Goal: Information Seeking & Learning: Learn about a topic

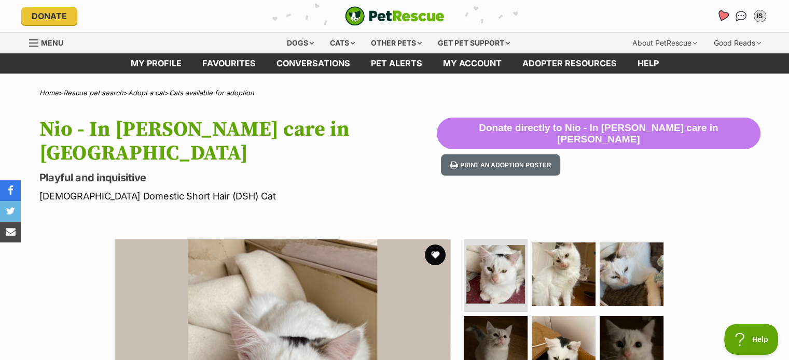
click at [715, 23] on icon "Favourites" at bounding box center [722, 15] width 14 height 13
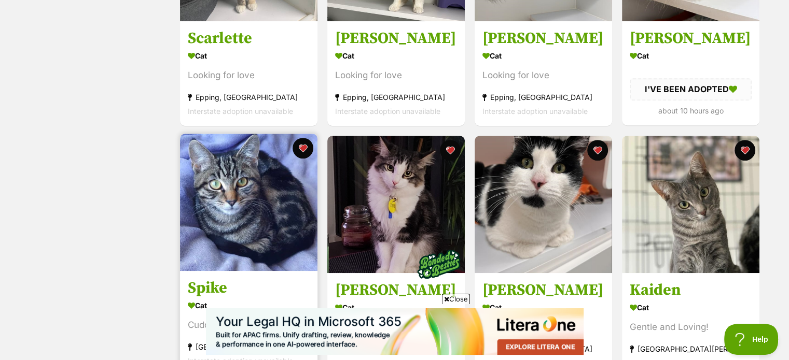
scroll to position [467, 0]
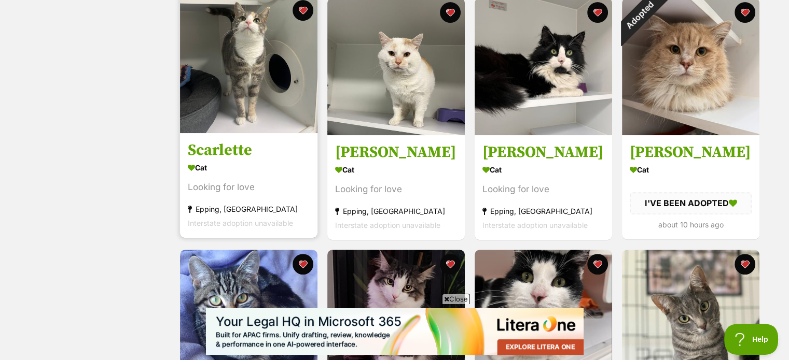
click at [272, 80] on img at bounding box center [248, 64] width 137 height 137
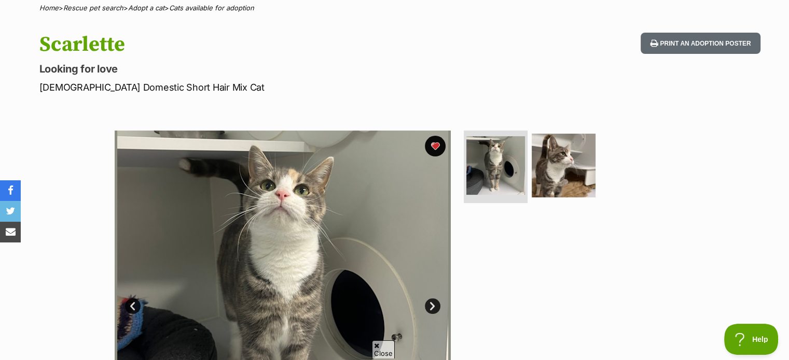
scroll to position [104, 0]
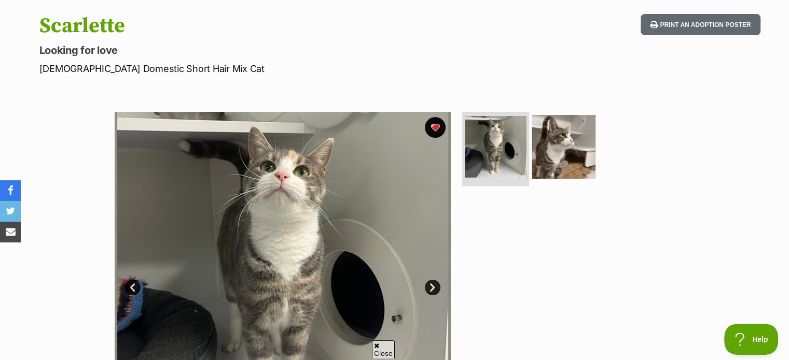
click at [513, 167] on img at bounding box center [496, 147] width 62 height 62
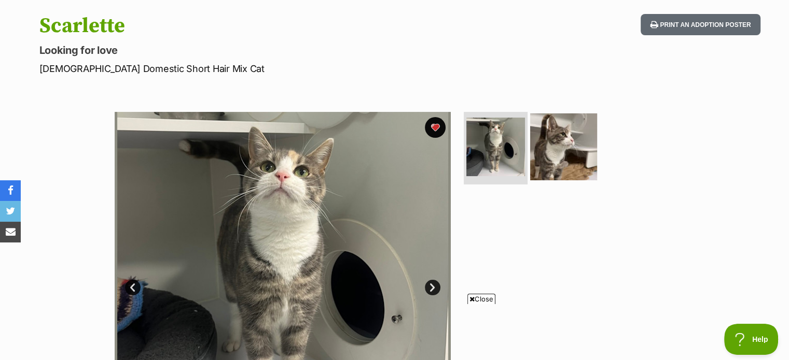
scroll to position [0, 0]
click at [560, 162] on img at bounding box center [563, 147] width 67 height 67
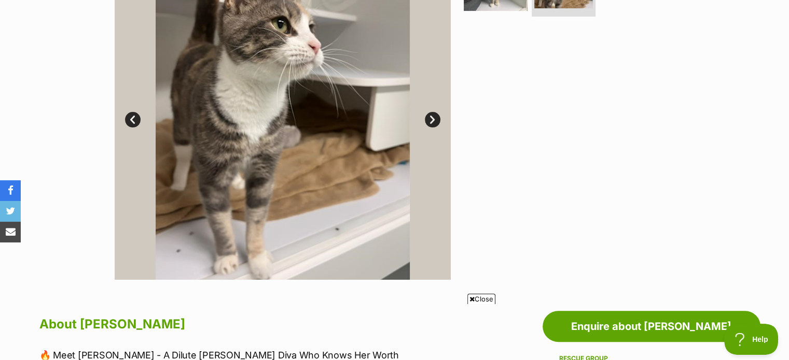
scroll to position [207, 0]
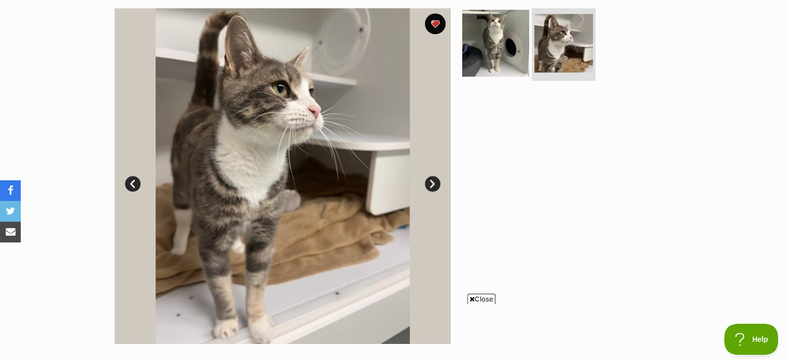
click at [489, 55] on img at bounding box center [495, 43] width 67 height 67
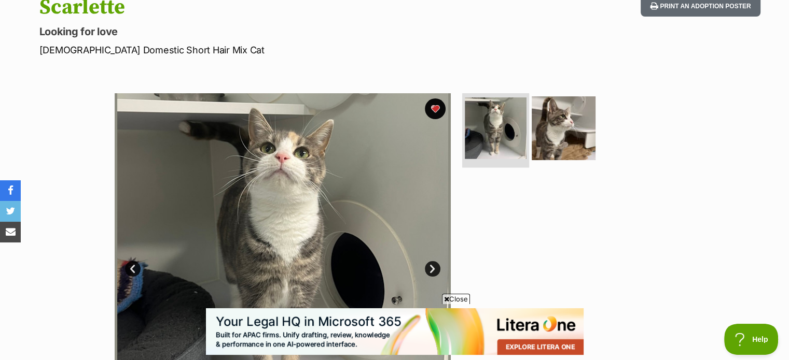
scroll to position [52, 0]
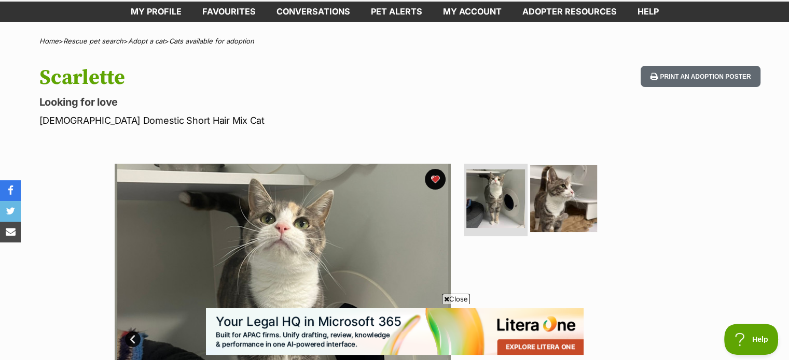
click at [577, 209] on img at bounding box center [563, 198] width 67 height 67
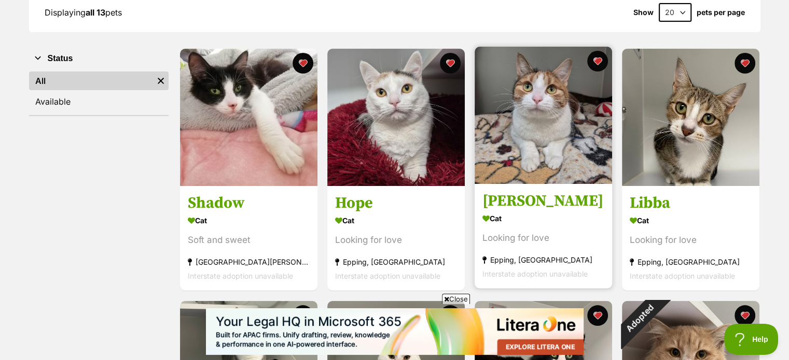
scroll to position [156, 0]
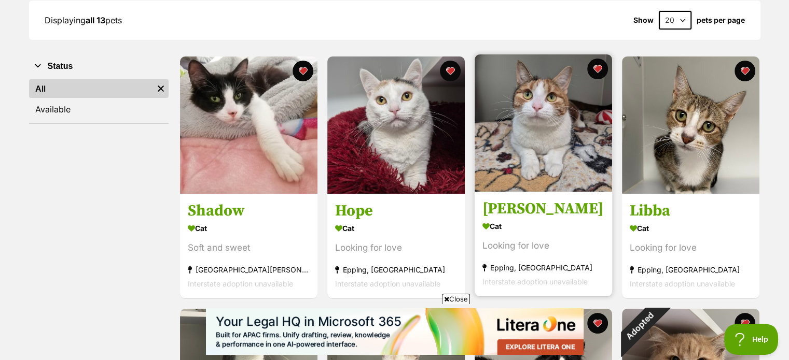
drag, startPoint x: 531, startPoint y: 152, endPoint x: 535, endPoint y: 170, distance: 17.9
click at [531, 151] on img at bounding box center [542, 122] width 137 height 137
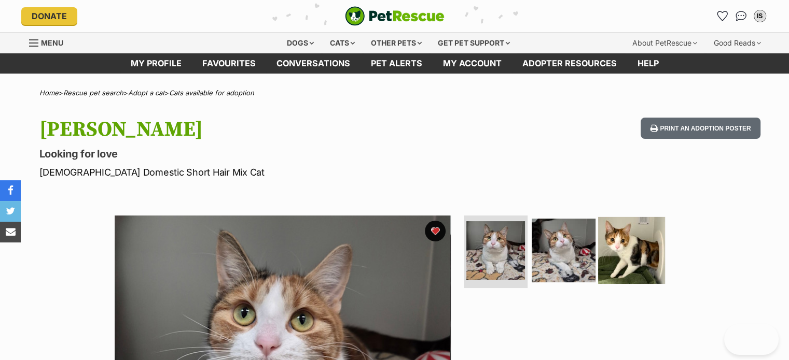
click at [645, 254] on img at bounding box center [631, 250] width 67 height 67
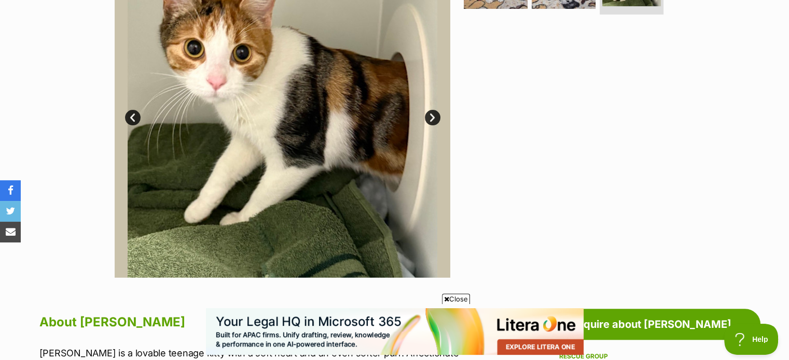
scroll to position [207, 0]
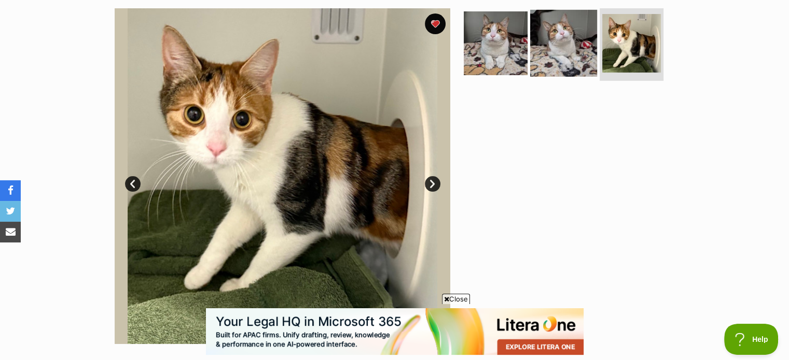
click at [554, 66] on img at bounding box center [563, 43] width 67 height 67
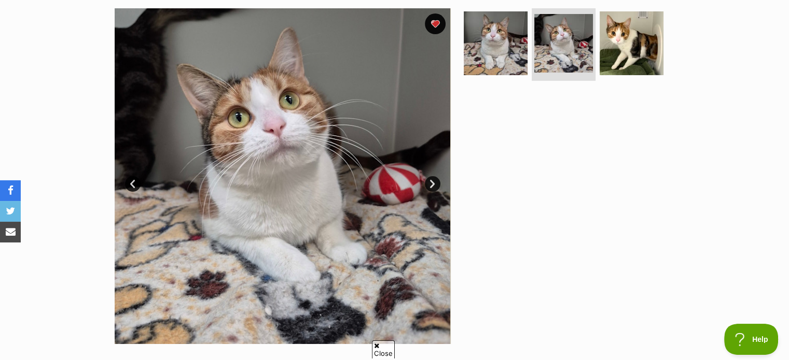
scroll to position [0, 0]
click at [640, 66] on img at bounding box center [631, 43] width 67 height 67
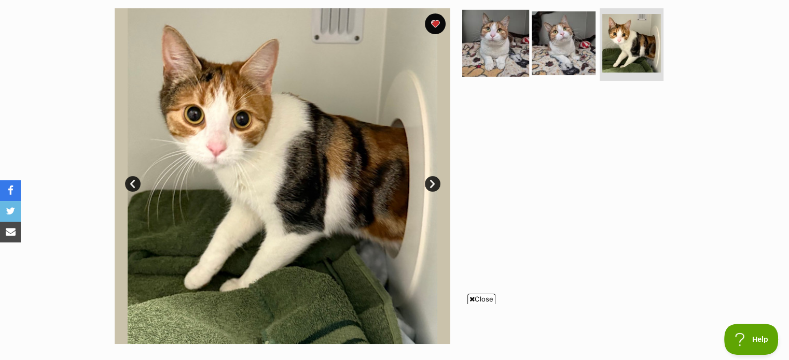
click at [499, 60] on img at bounding box center [495, 43] width 67 height 67
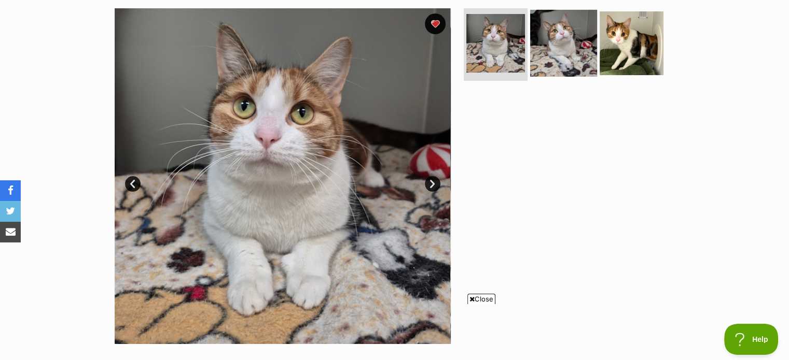
click at [552, 64] on img at bounding box center [563, 43] width 67 height 67
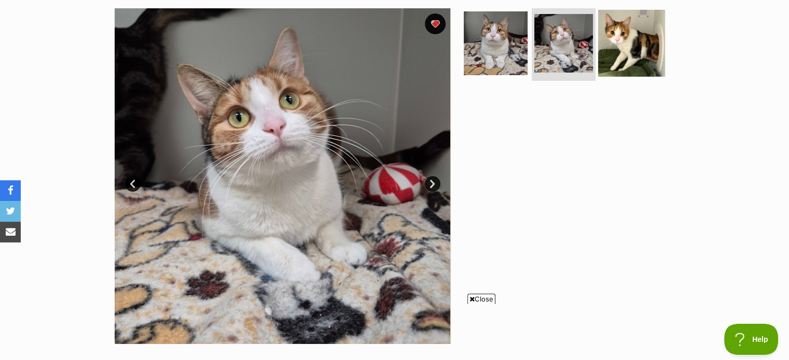
click at [641, 56] on img at bounding box center [631, 43] width 67 height 67
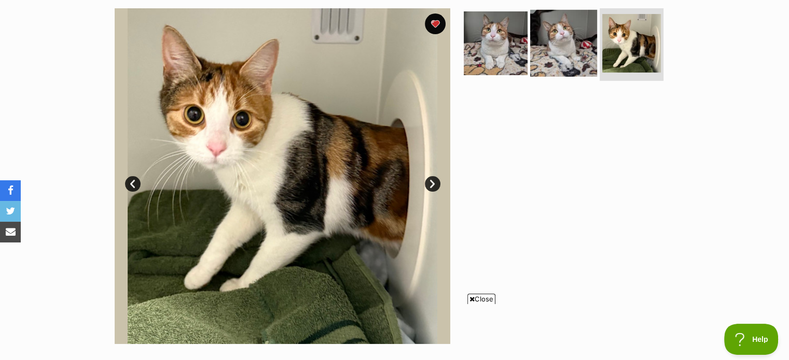
click at [572, 69] on img at bounding box center [563, 43] width 67 height 67
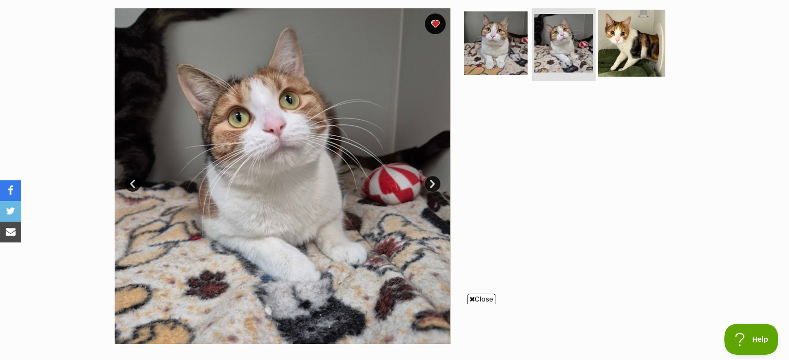
click at [644, 65] on img at bounding box center [631, 43] width 67 height 67
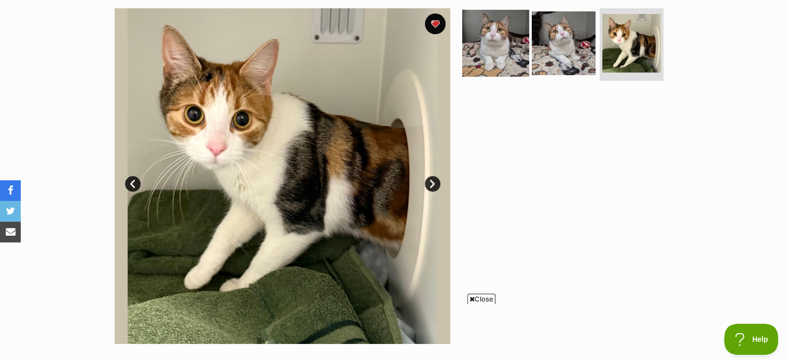
click at [500, 72] on img at bounding box center [495, 43] width 67 height 67
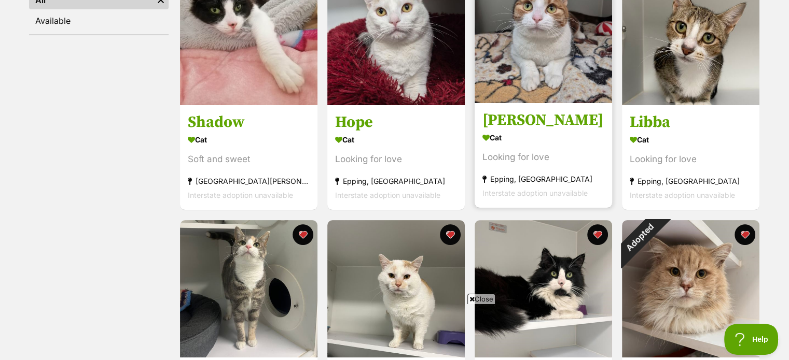
scroll to position [259, 0]
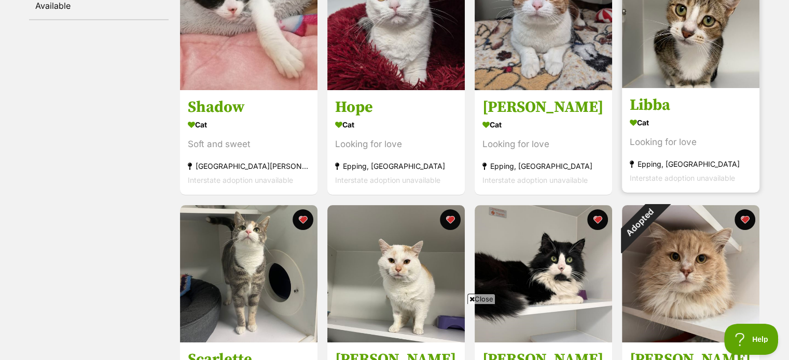
click at [662, 46] on img at bounding box center [690, 19] width 137 height 137
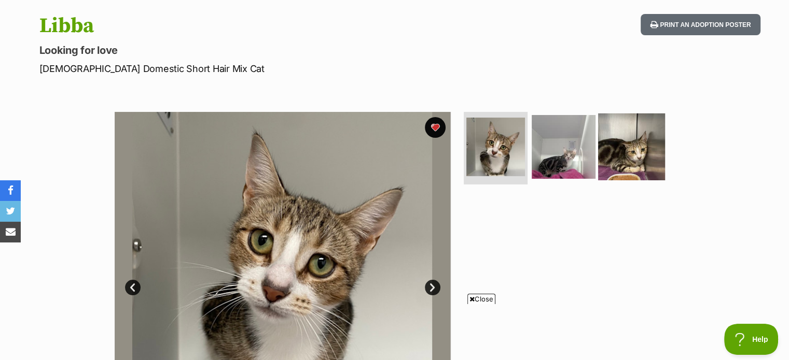
click at [624, 165] on img at bounding box center [631, 147] width 67 height 67
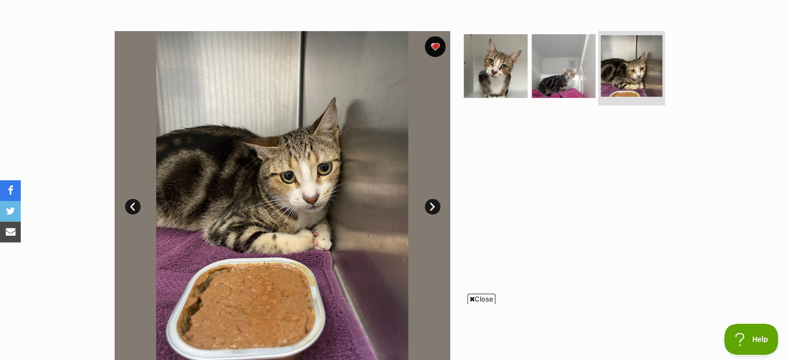
scroll to position [104, 0]
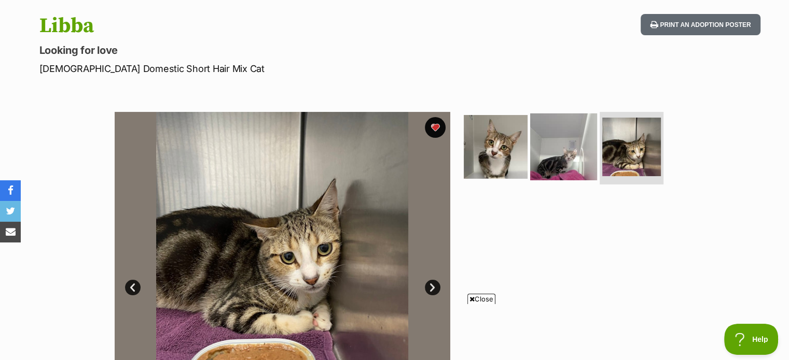
click at [574, 151] on img at bounding box center [563, 147] width 67 height 67
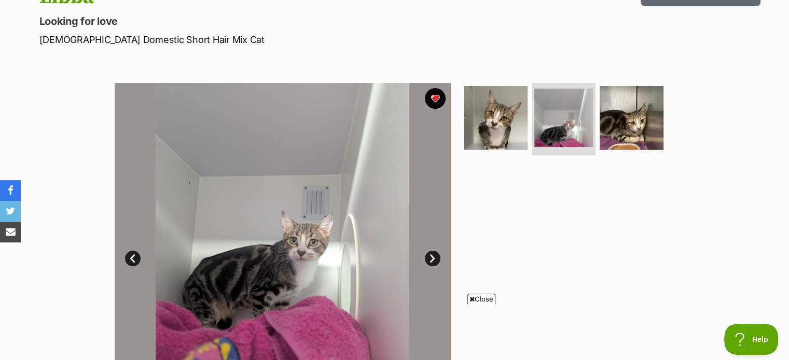
scroll to position [207, 0]
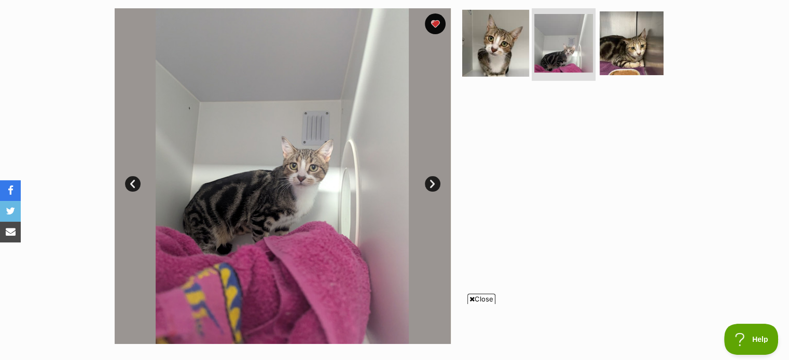
click at [479, 61] on img at bounding box center [495, 43] width 67 height 67
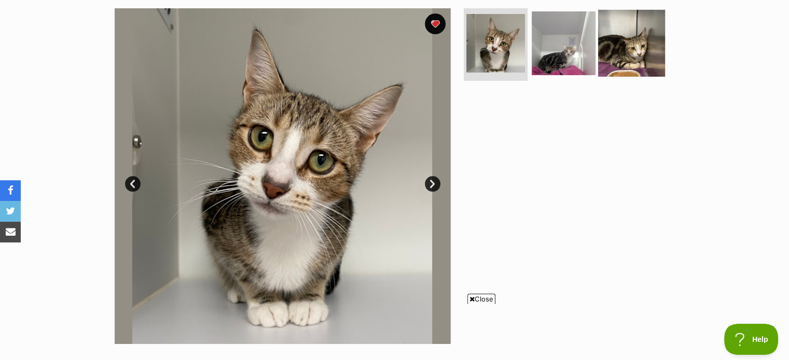
click at [647, 60] on img at bounding box center [631, 43] width 67 height 67
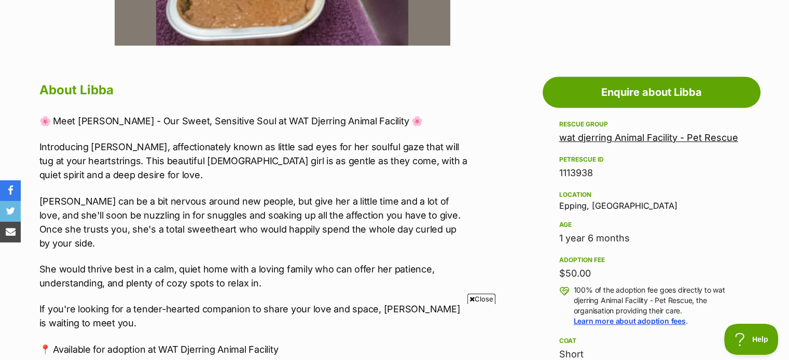
scroll to position [570, 0]
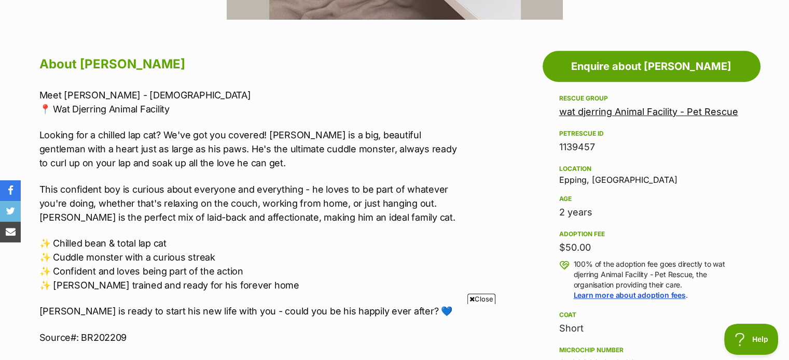
scroll to position [570, 0]
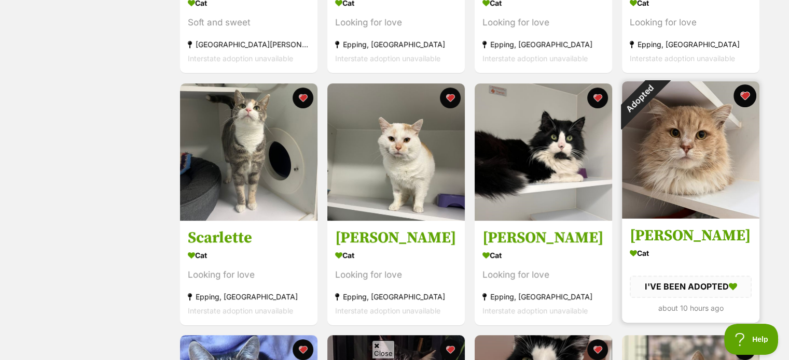
click at [747, 103] on button "favourite" at bounding box center [744, 96] width 23 height 23
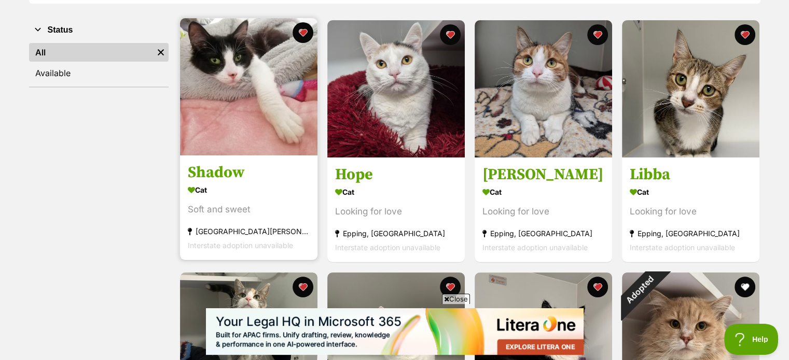
scroll to position [174, 0]
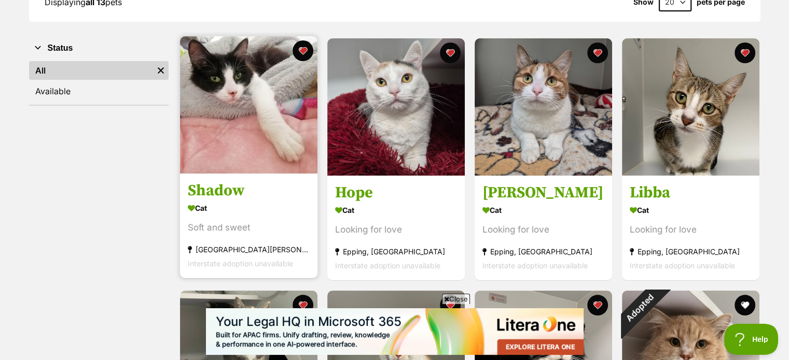
click at [254, 107] on img at bounding box center [248, 104] width 137 height 137
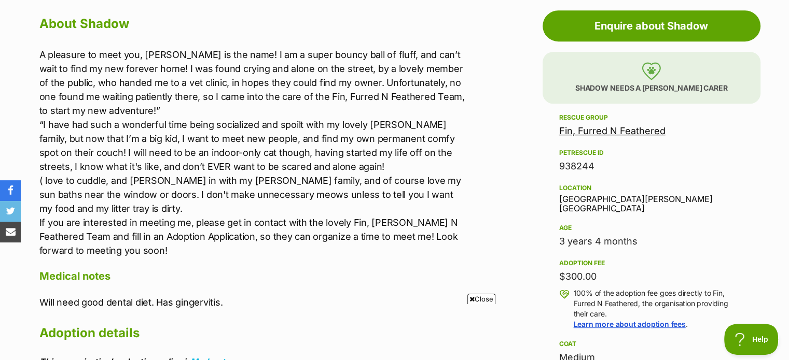
scroll to position [570, 0]
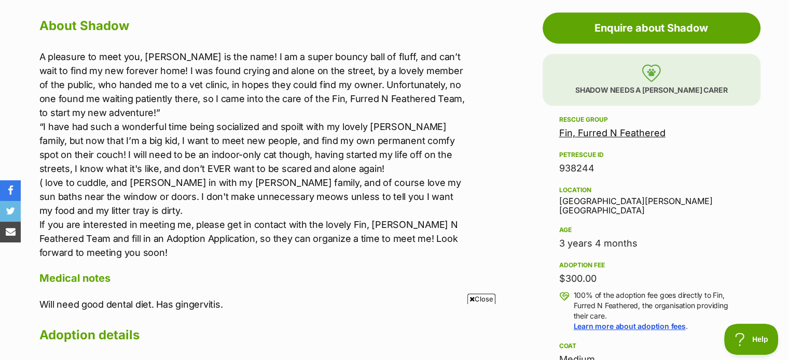
click at [579, 138] on link "Fin, Furred N Feathered" at bounding box center [612, 133] width 106 height 11
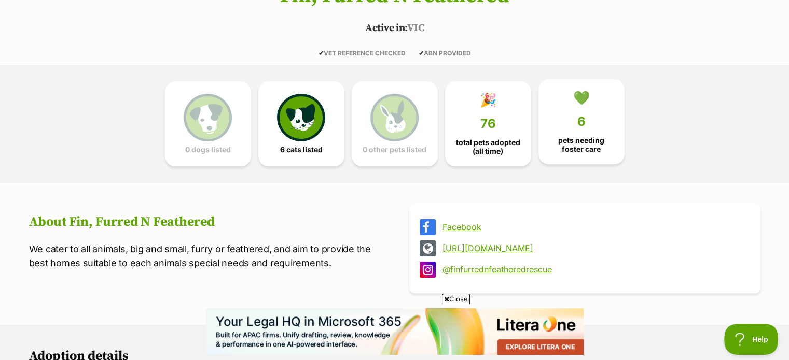
click at [606, 114] on link "💚 6 pets needing foster care" at bounding box center [581, 121] width 86 height 85
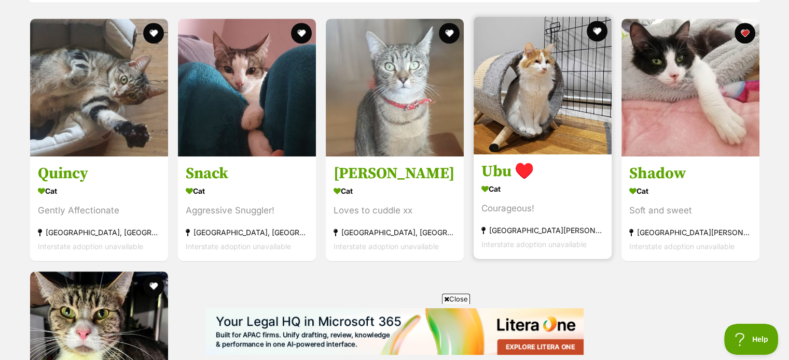
scroll to position [916, 0]
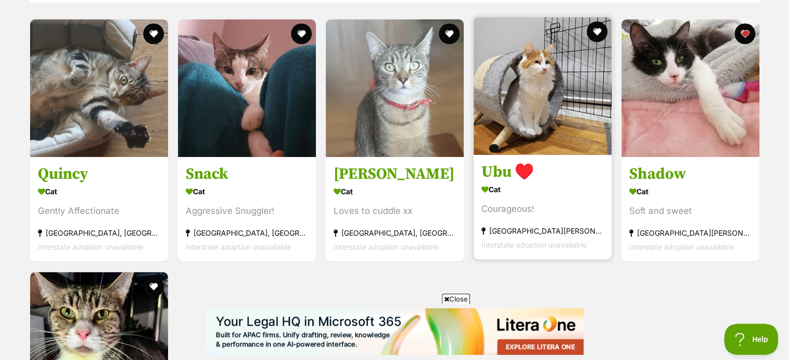
click at [583, 151] on img at bounding box center [542, 86] width 138 height 138
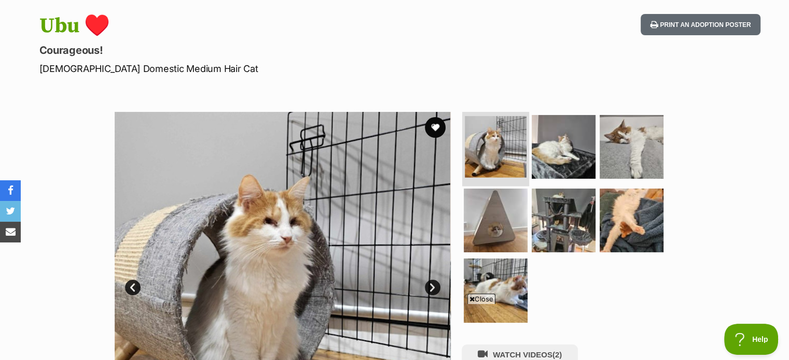
click at [474, 164] on img at bounding box center [496, 147] width 62 height 62
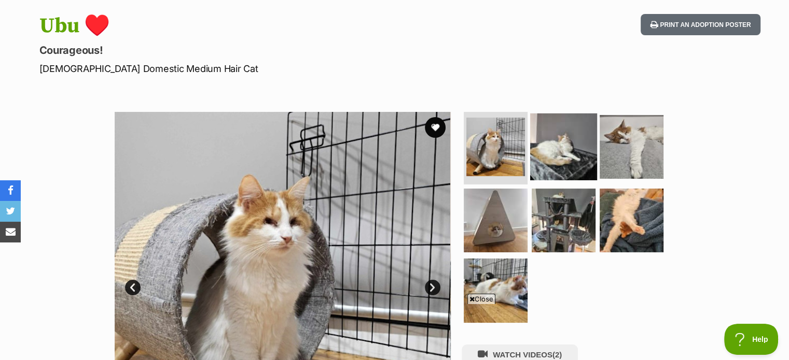
click at [564, 158] on img at bounding box center [563, 147] width 67 height 67
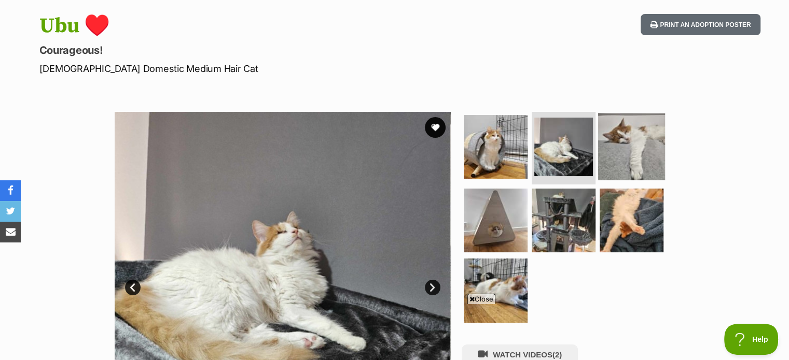
click at [643, 163] on img at bounding box center [631, 147] width 67 height 67
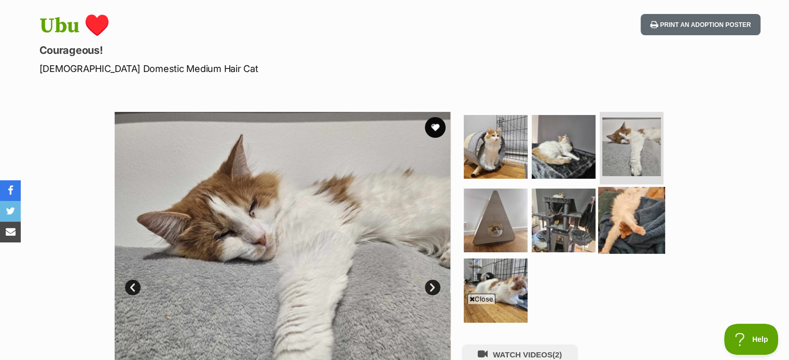
click at [642, 211] on img at bounding box center [631, 220] width 67 height 67
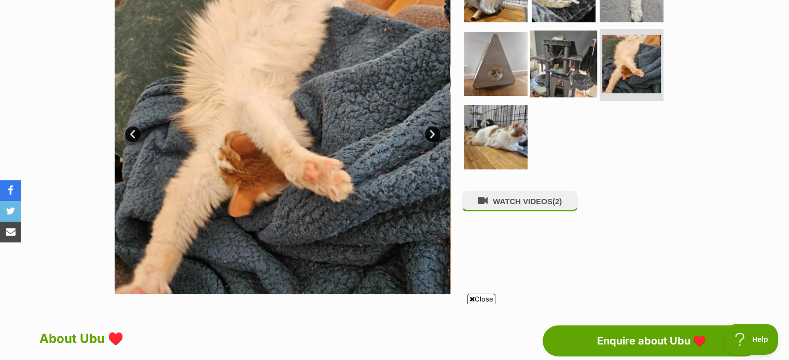
scroll to position [259, 0]
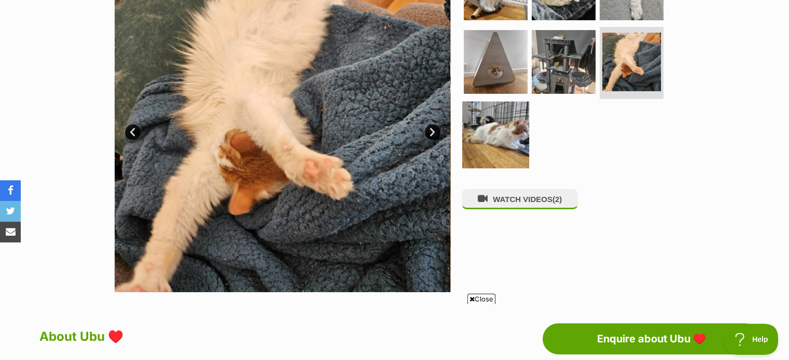
click at [501, 147] on img at bounding box center [495, 135] width 67 height 67
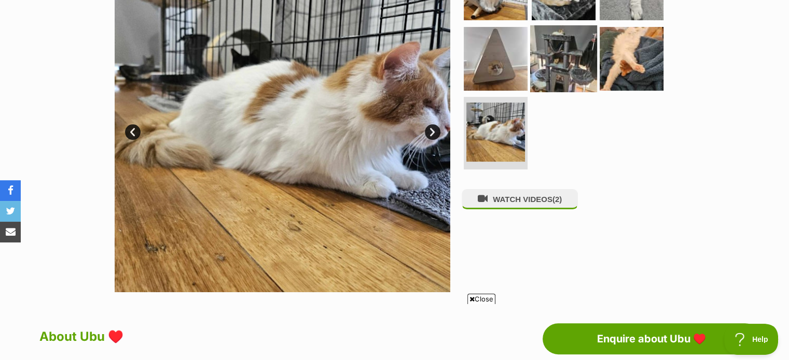
click at [570, 85] on img at bounding box center [563, 58] width 67 height 67
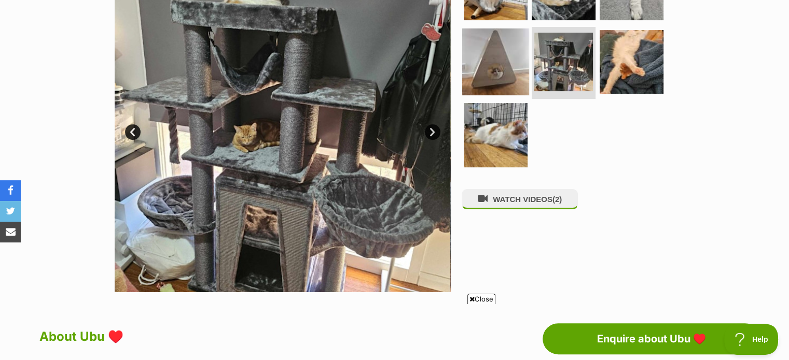
click at [500, 87] on img at bounding box center [495, 61] width 67 height 67
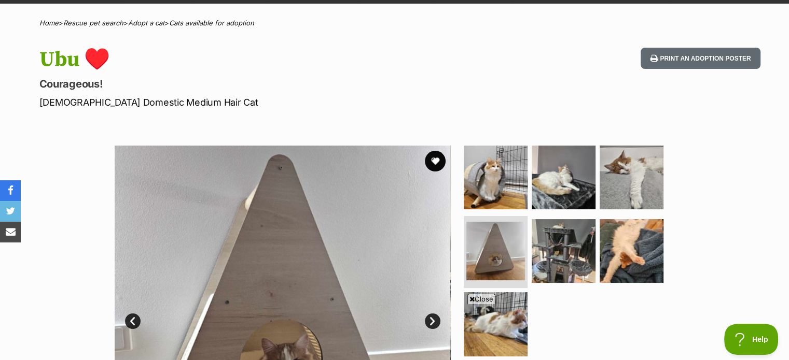
scroll to position [52, 0]
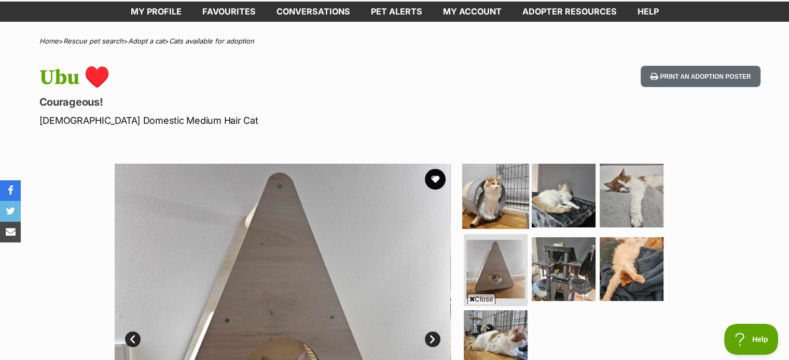
click at [496, 221] on img at bounding box center [495, 195] width 67 height 67
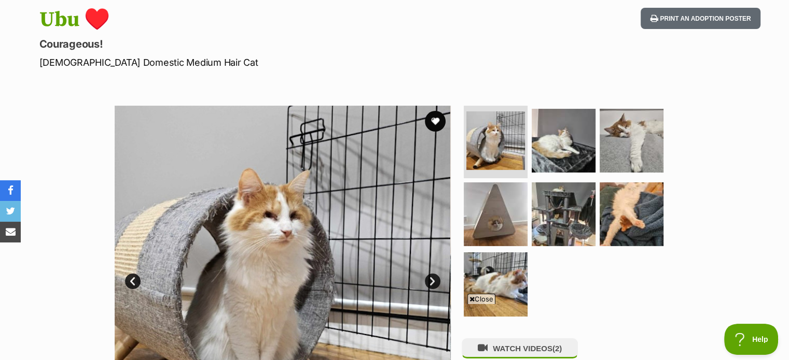
scroll to position [104, 0]
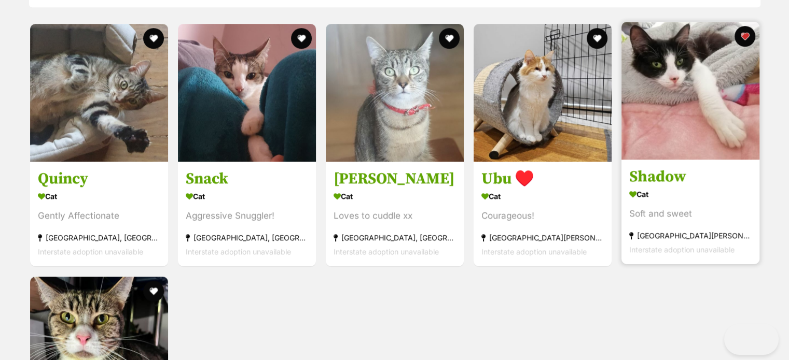
click at [701, 147] on img at bounding box center [690, 91] width 138 height 138
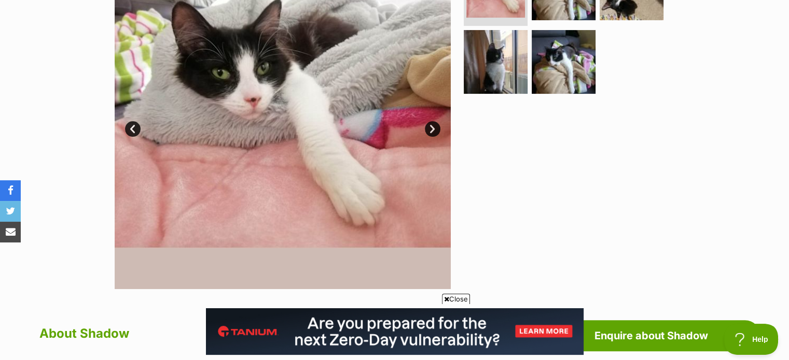
scroll to position [259, 0]
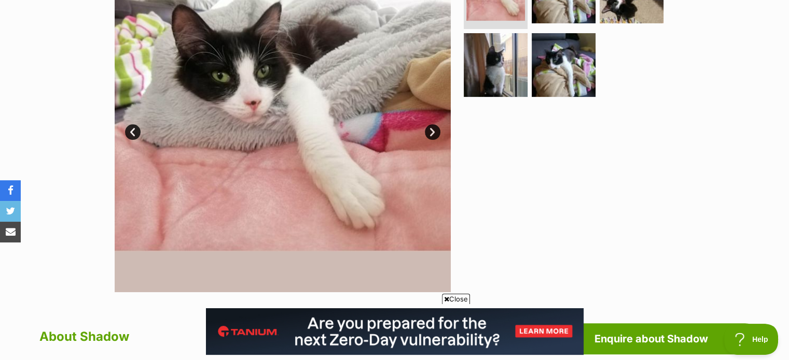
drag, startPoint x: 564, startPoint y: 96, endPoint x: 508, endPoint y: 143, distance: 72.6
click at [564, 96] on img at bounding box center [563, 65] width 64 height 64
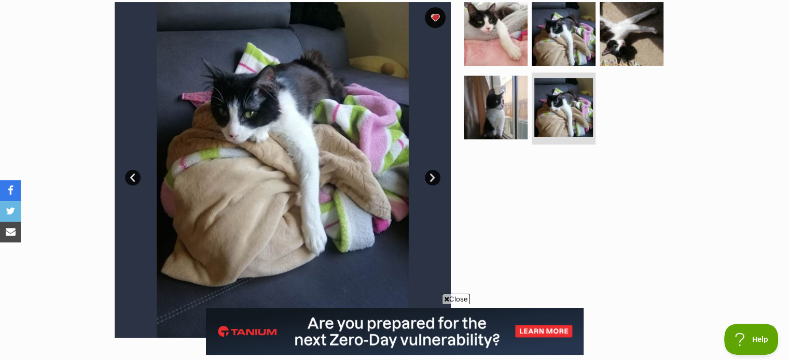
scroll to position [156, 0]
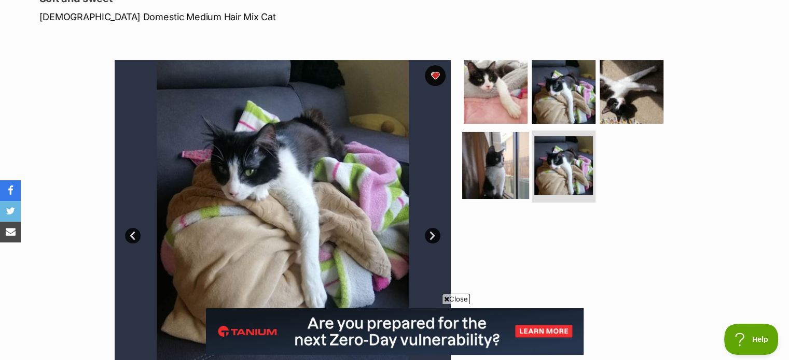
click at [482, 194] on img at bounding box center [495, 165] width 67 height 67
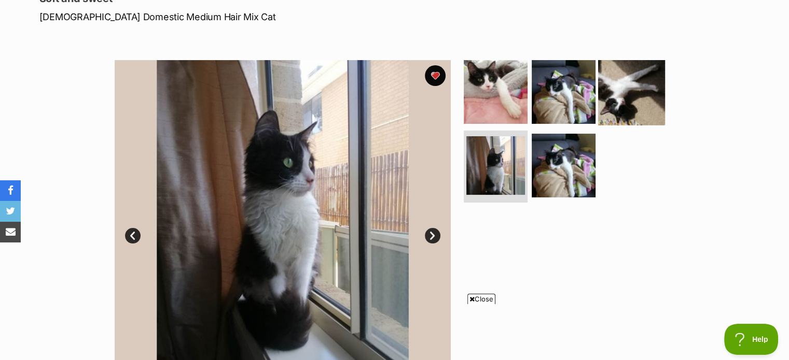
click at [639, 115] on img at bounding box center [631, 92] width 67 height 67
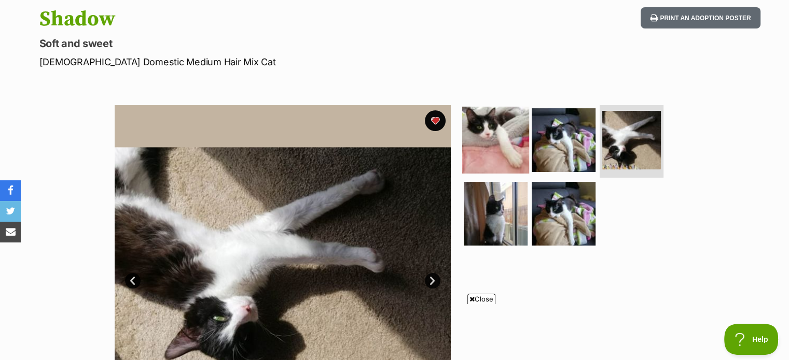
scroll to position [104, 0]
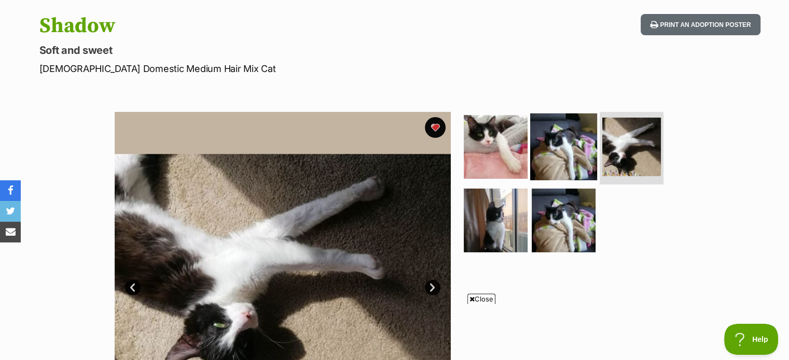
click at [583, 167] on img at bounding box center [563, 147] width 67 height 67
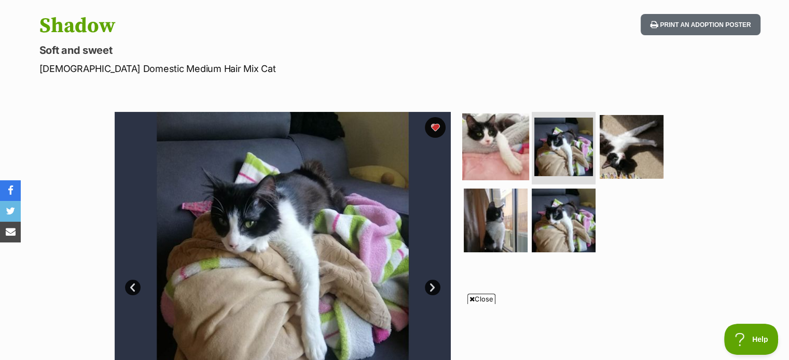
click at [501, 156] on img at bounding box center [495, 147] width 67 height 67
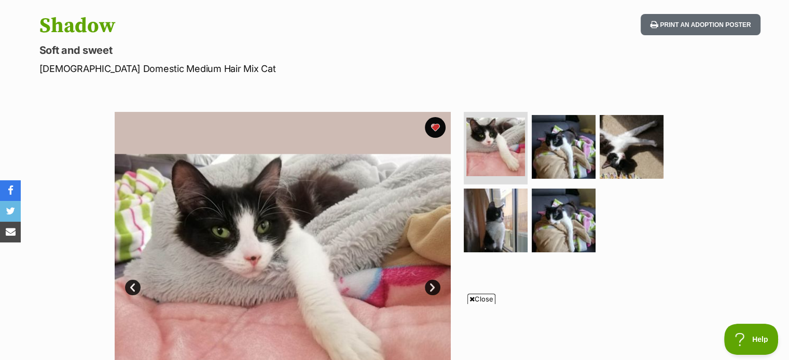
scroll to position [0, 0]
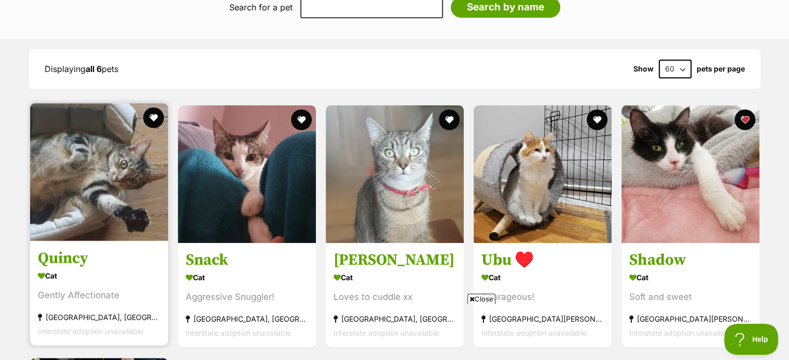
scroll to position [881, 0]
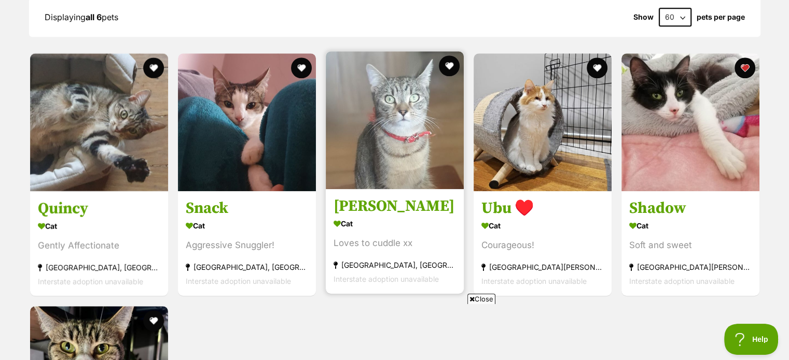
click at [383, 189] on img at bounding box center [395, 120] width 138 height 138
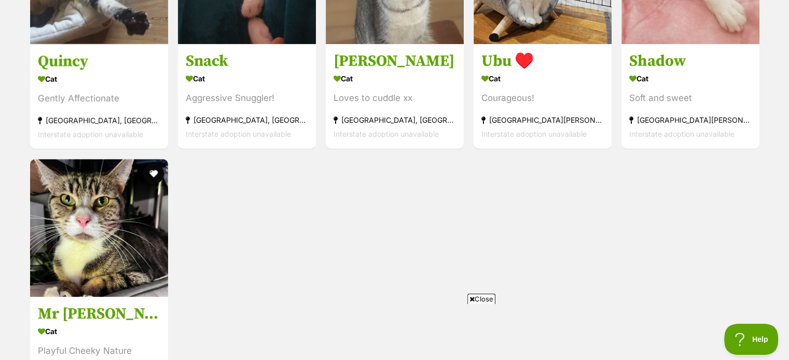
scroll to position [985, 0]
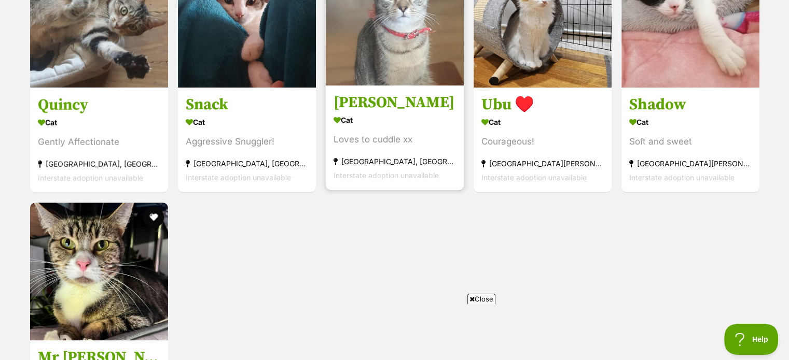
click at [371, 152] on section "Cat Loves to cuddle xx Meadow Heights, VIC Interstate adoption unavailable" at bounding box center [394, 148] width 122 height 70
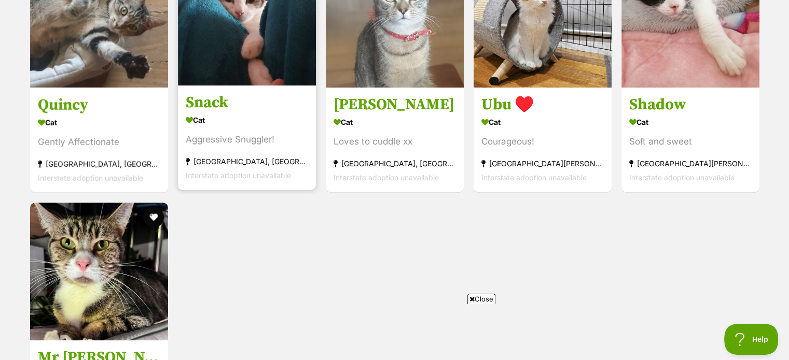
click at [275, 153] on section "Cat Aggressive Snuggler! Meadow Heights, VIC Interstate adoption unavailable" at bounding box center [247, 148] width 122 height 70
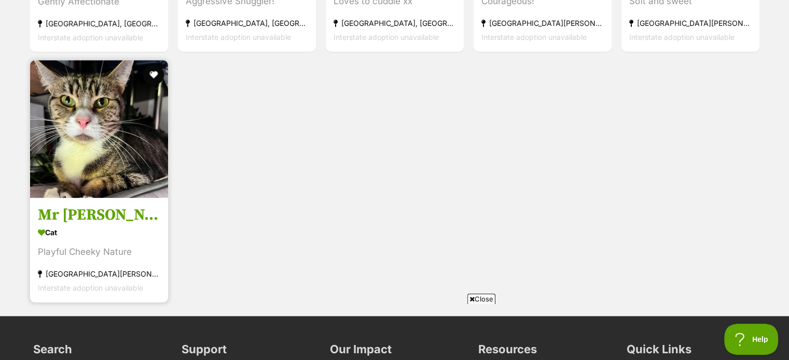
scroll to position [1193, 0]
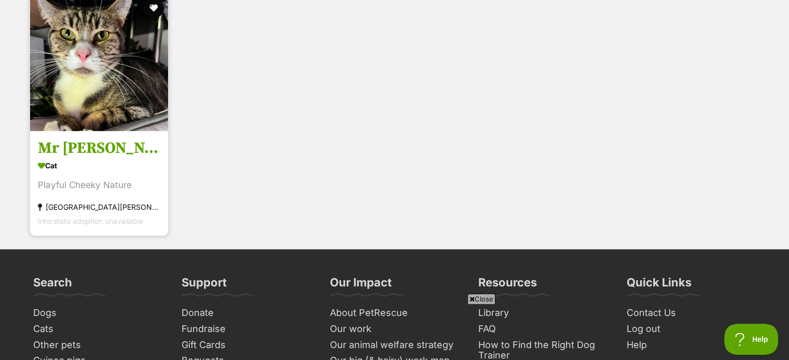
click at [144, 78] on img at bounding box center [99, 62] width 138 height 138
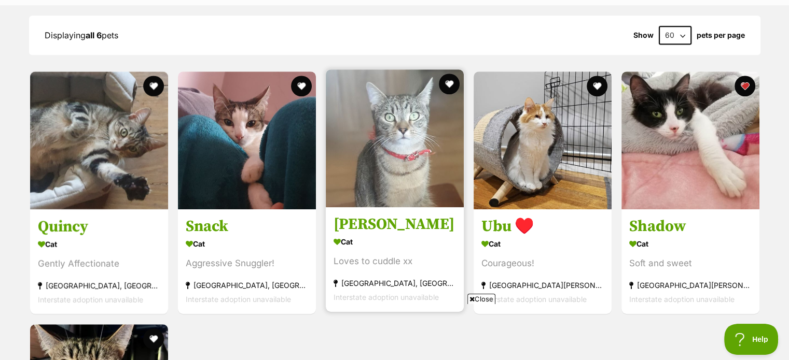
scroll to position [881, 0]
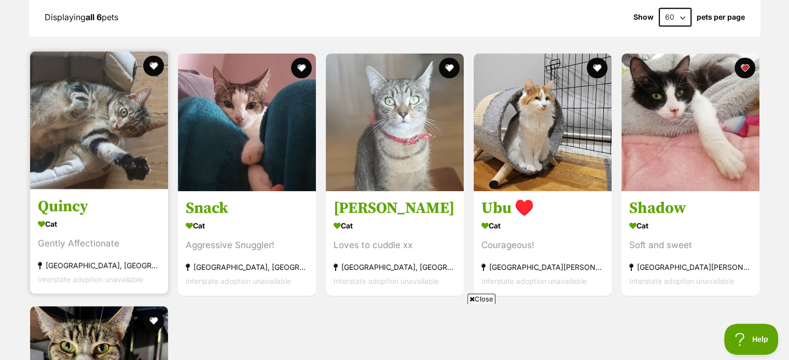
click at [103, 189] on img at bounding box center [99, 120] width 138 height 138
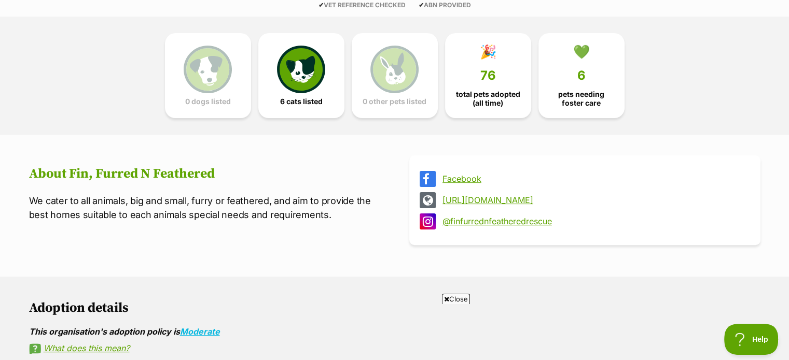
scroll to position [259, 0]
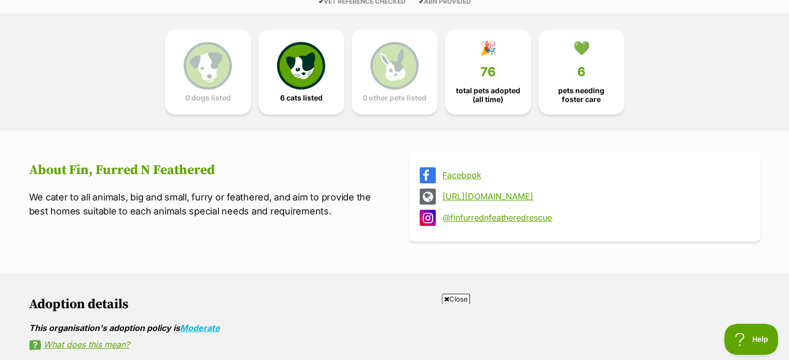
click at [469, 201] on link "http://www.finfurrednfeathered.com.au" at bounding box center [593, 196] width 303 height 9
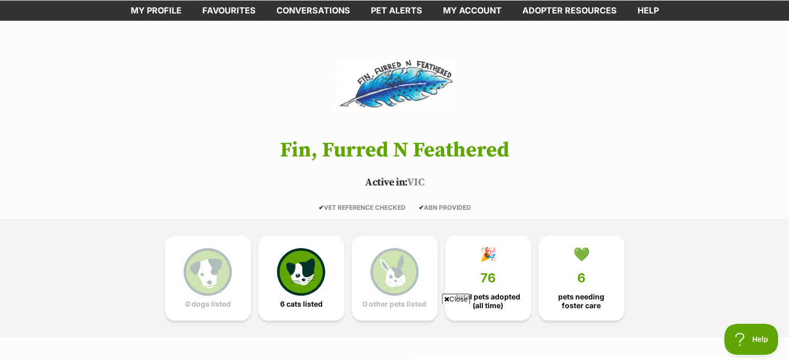
scroll to position [0, 0]
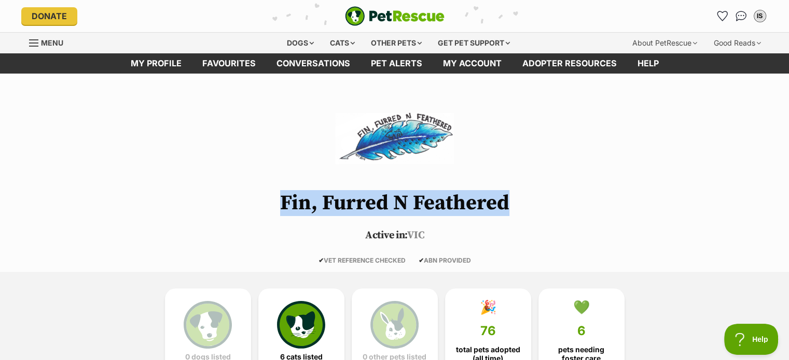
drag, startPoint x: 279, startPoint y: 207, endPoint x: 525, endPoint y: 208, distance: 246.3
click at [525, 208] on h1 "Fin, Furred N Feathered" at bounding box center [394, 203] width 762 height 23
copy h1 "Fin, Furred N Feathered"
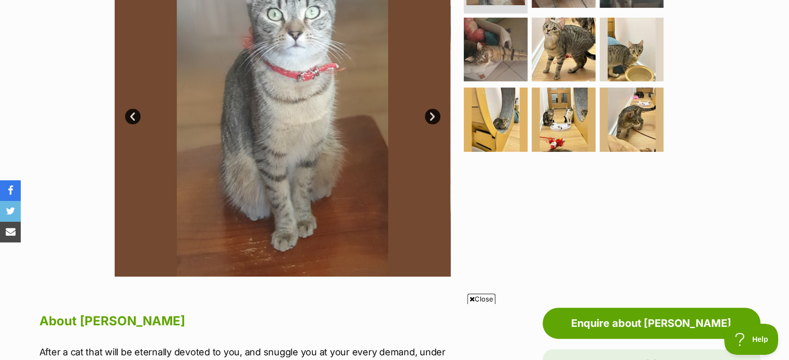
scroll to position [207, 0]
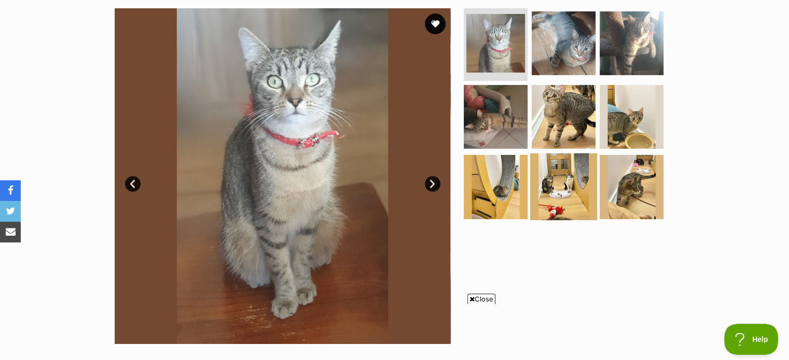
click at [564, 187] on img at bounding box center [563, 186] width 67 height 67
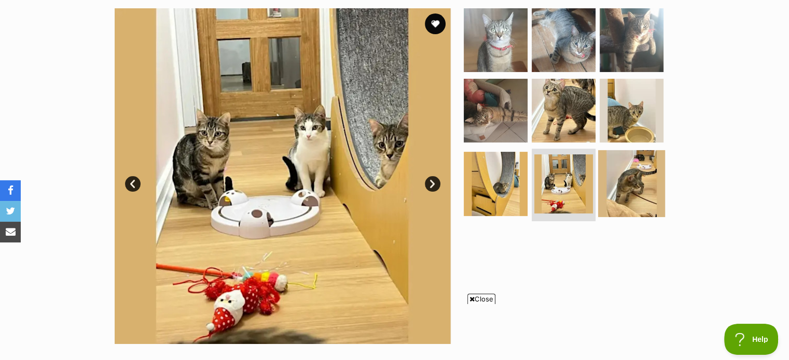
click at [639, 207] on img at bounding box center [631, 183] width 67 height 67
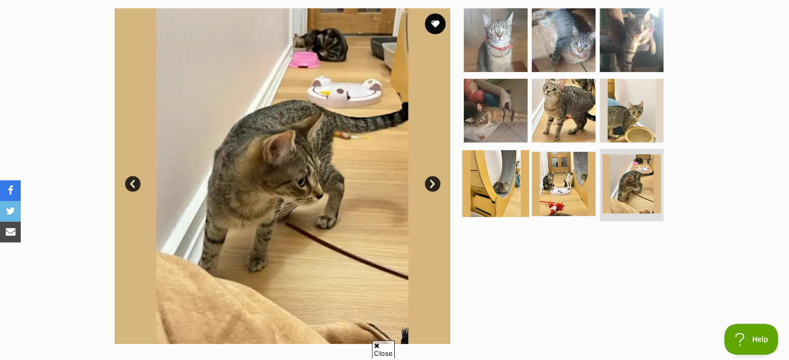
scroll to position [0, 0]
click at [513, 191] on img at bounding box center [495, 183] width 67 height 67
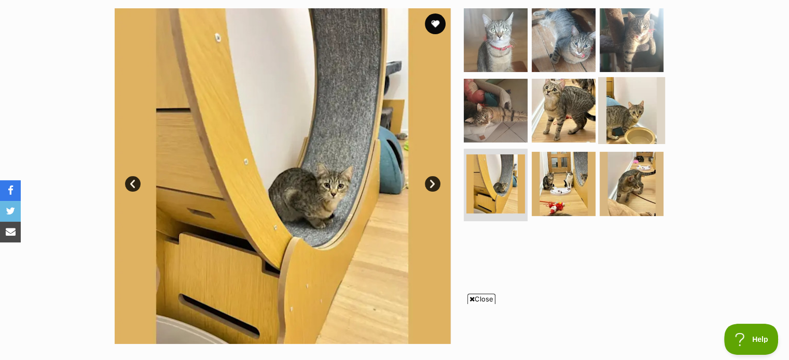
click at [624, 144] on img at bounding box center [631, 110] width 67 height 67
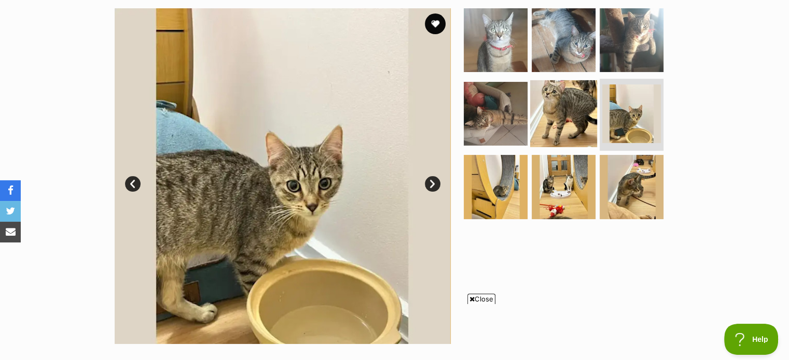
click at [545, 135] on img at bounding box center [563, 113] width 67 height 67
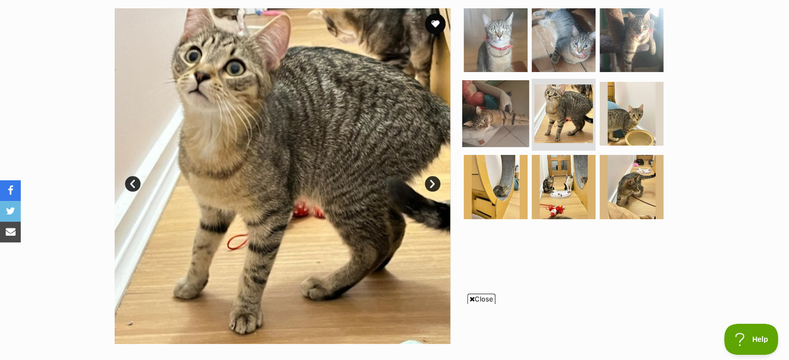
click at [515, 135] on img at bounding box center [495, 113] width 67 height 67
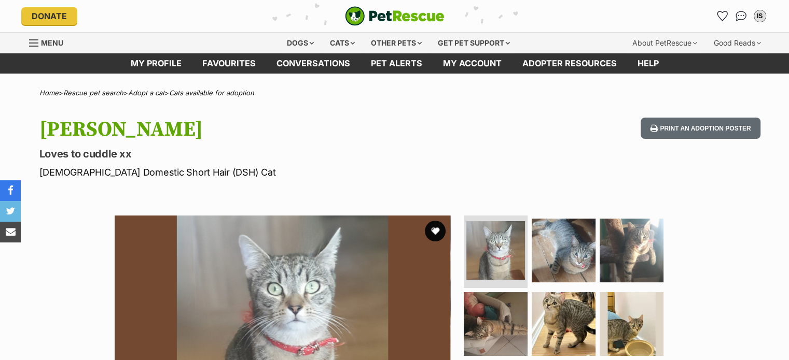
scroll to position [104, 0]
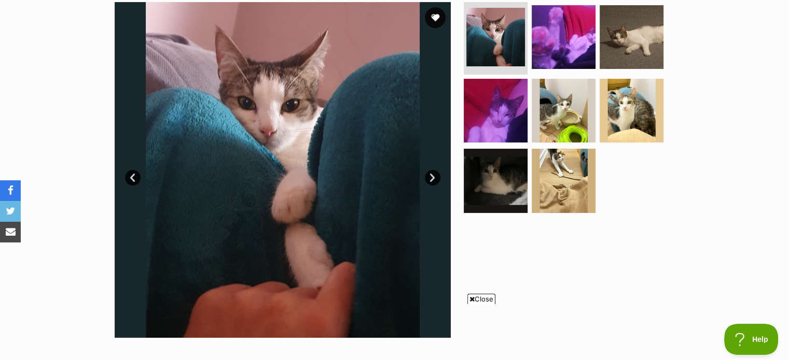
scroll to position [207, 0]
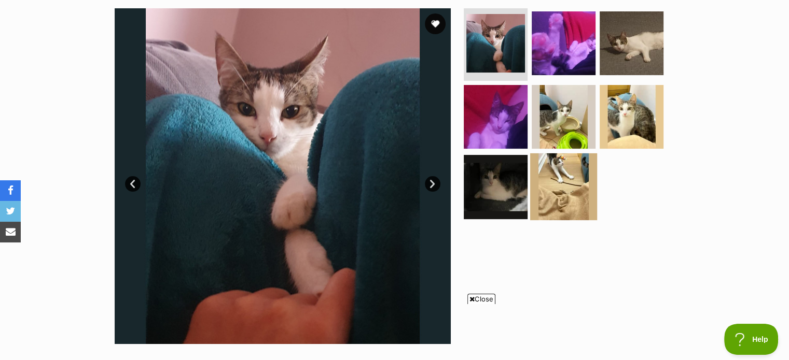
click at [574, 214] on img at bounding box center [563, 186] width 67 height 67
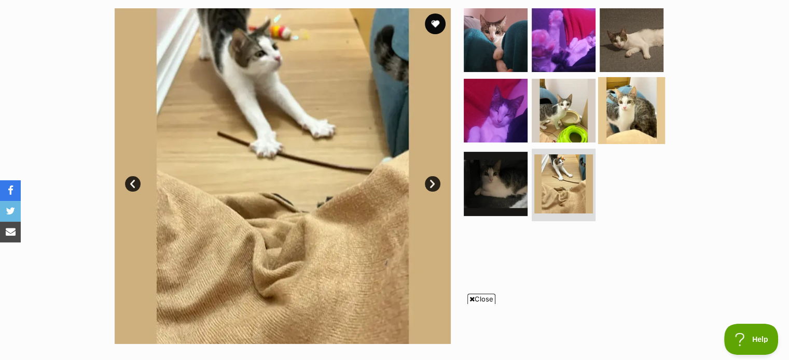
click at [614, 127] on img at bounding box center [631, 110] width 67 height 67
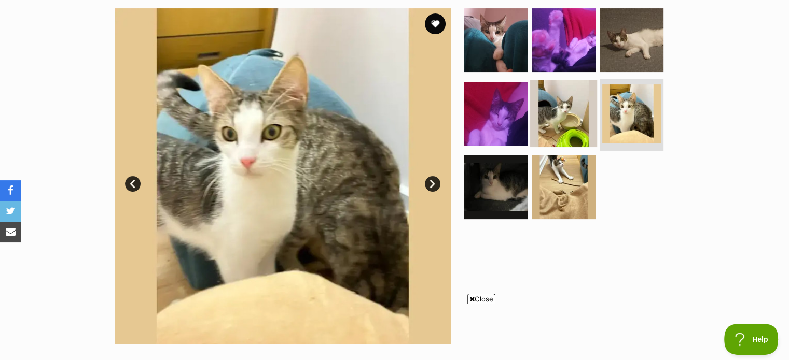
click at [566, 124] on img at bounding box center [563, 113] width 67 height 67
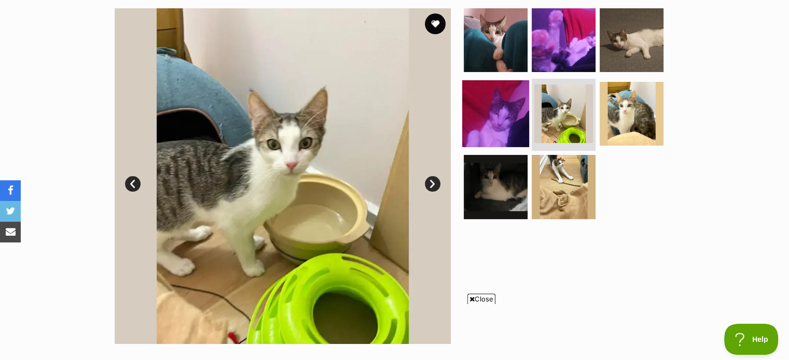
click at [491, 143] on img at bounding box center [495, 113] width 67 height 67
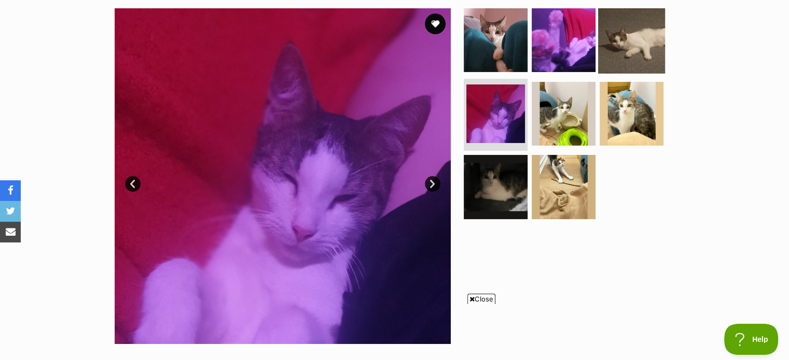
click at [628, 74] on img at bounding box center [631, 40] width 67 height 67
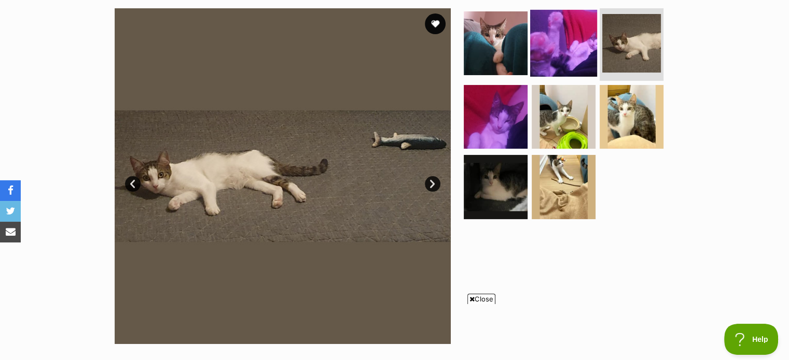
click at [565, 62] on img at bounding box center [563, 43] width 67 height 67
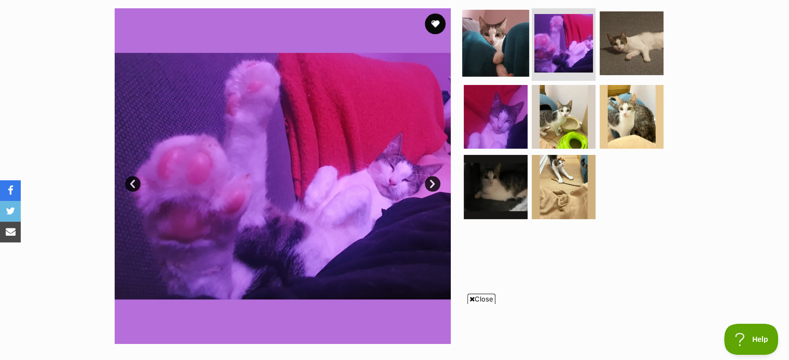
click at [488, 60] on img at bounding box center [495, 43] width 67 height 67
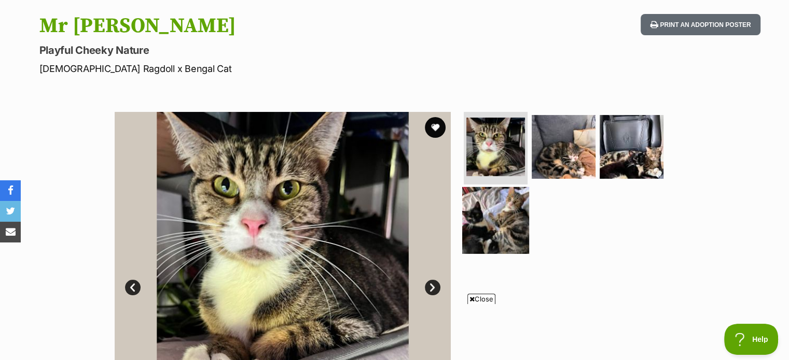
click at [494, 239] on img at bounding box center [495, 220] width 67 height 67
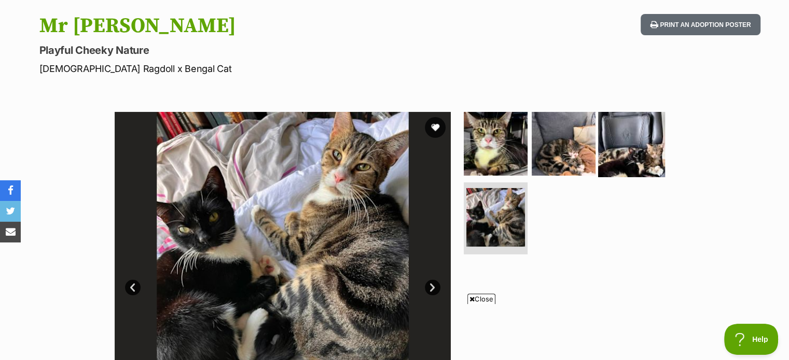
click at [609, 164] on img at bounding box center [631, 143] width 67 height 67
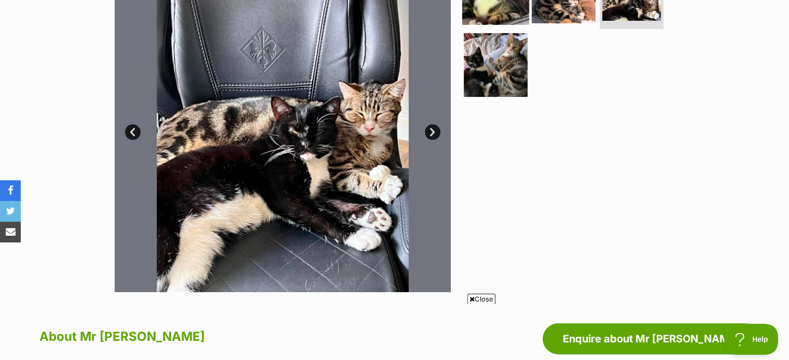
scroll to position [104, 0]
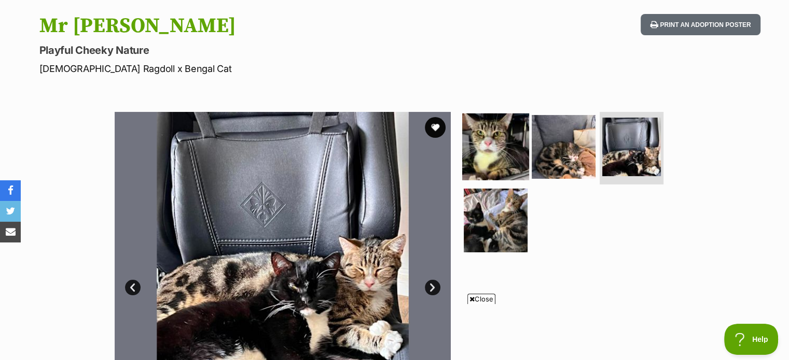
click at [495, 162] on img at bounding box center [495, 147] width 67 height 67
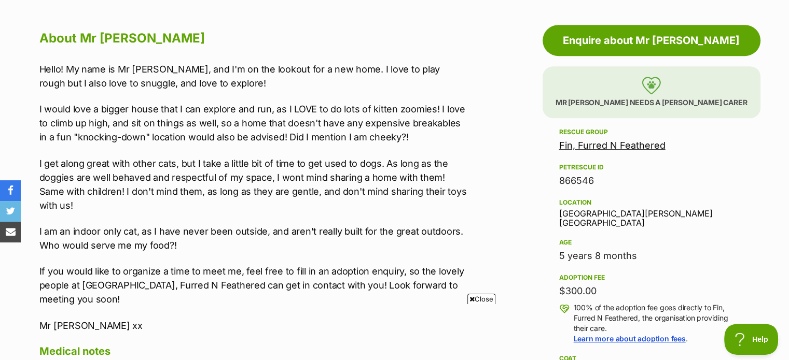
scroll to position [622, 0]
